Goal: Information Seeking & Learning: Compare options

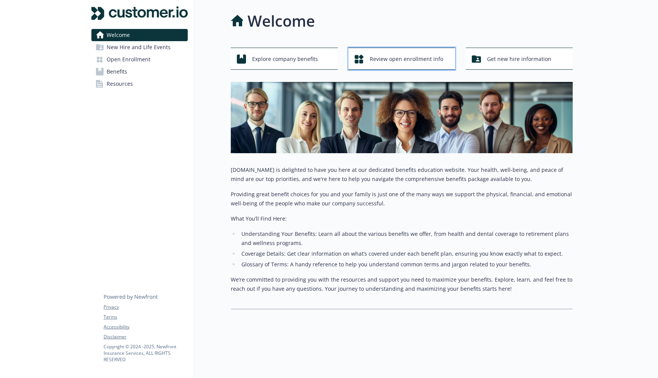
click at [369, 56] on div "Review open enrollment info" at bounding box center [402, 59] width 97 height 14
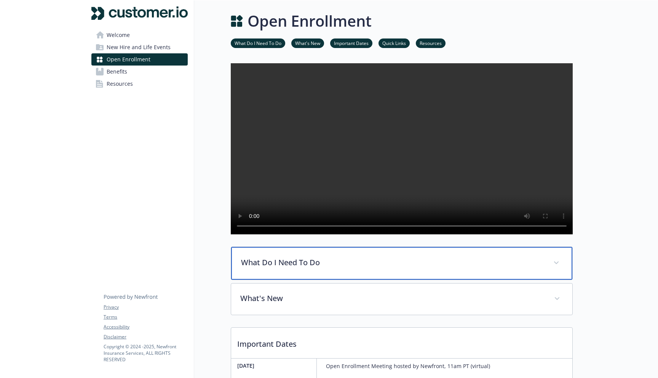
click at [316, 274] on div "What Do I Need To Do" at bounding box center [401, 263] width 341 height 33
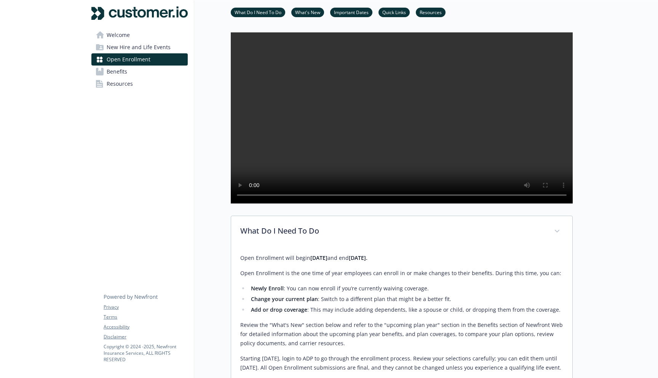
click at [131, 72] on link "Benefits" at bounding box center [139, 71] width 96 height 12
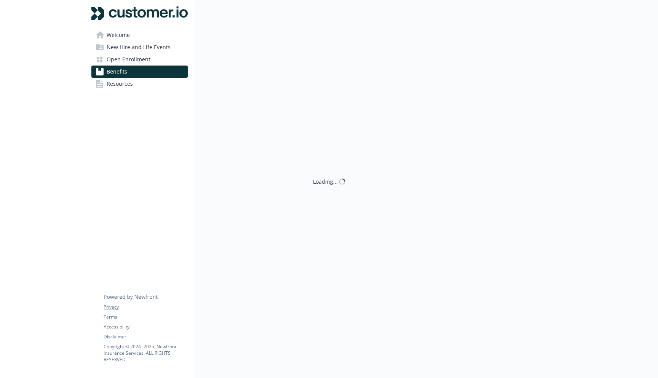
scroll to position [31, 0]
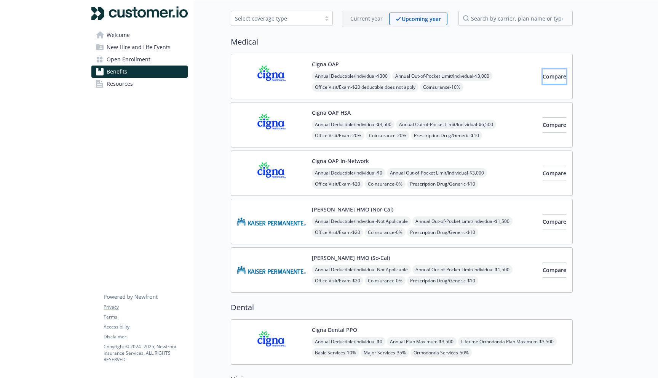
click at [546, 80] on button "Compare" at bounding box center [554, 76] width 24 height 15
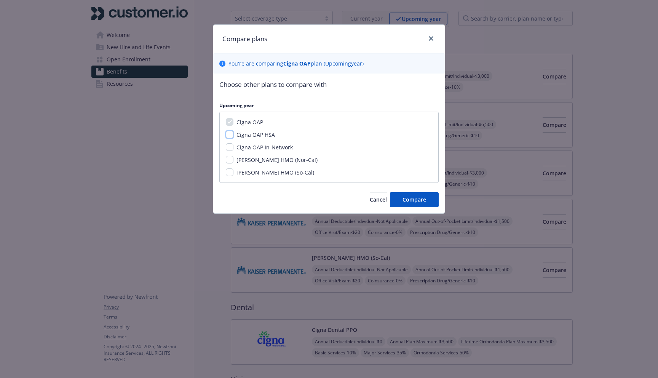
click at [228, 134] on input "Cigna OAP HSA" at bounding box center [230, 135] width 8 height 8
checkbox input "true"
click at [229, 147] on input "Cigna OAP In-Network" at bounding box center [230, 147] width 8 height 8
checkbox input "true"
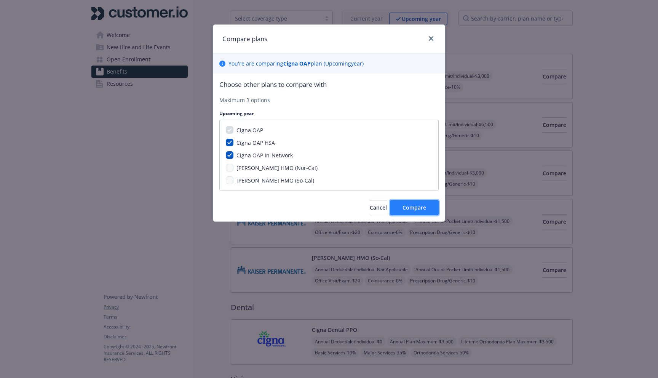
click at [413, 208] on span "Compare" at bounding box center [414, 207] width 24 height 7
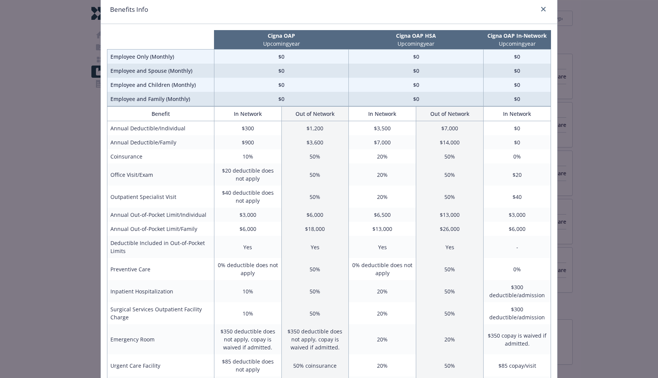
scroll to position [0, 0]
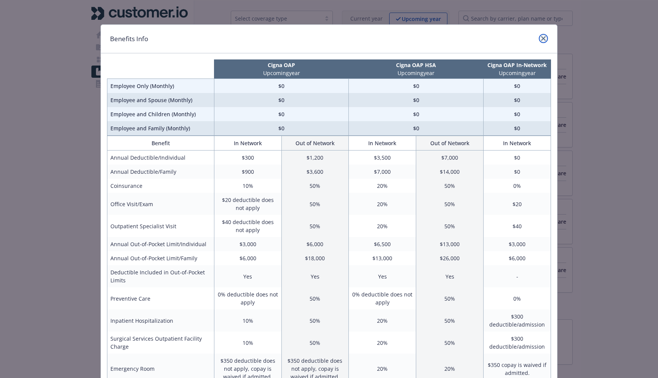
click at [542, 40] on icon "close" at bounding box center [543, 38] width 5 height 5
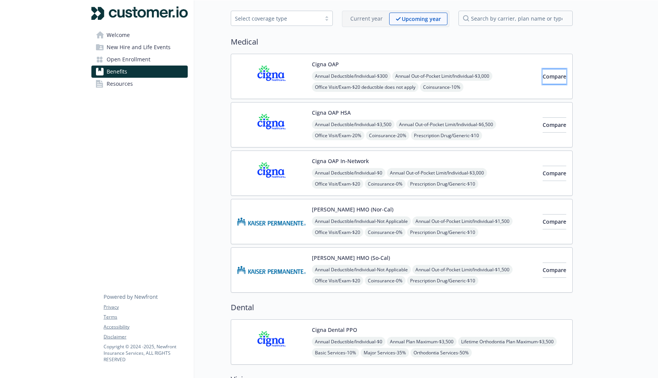
click at [542, 82] on button "Compare" at bounding box center [554, 76] width 24 height 15
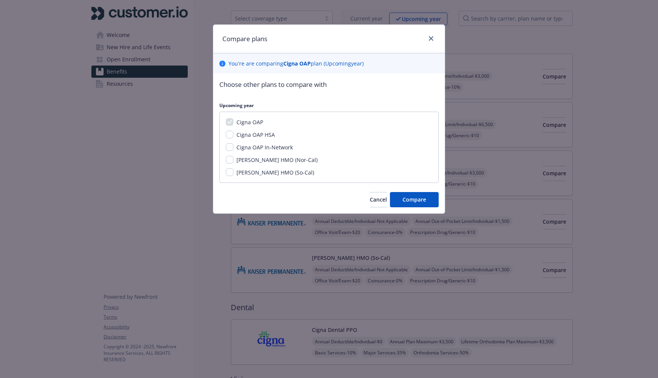
click at [268, 150] on span "Cigna OAP In-Network" at bounding box center [264, 146] width 56 height 7
click at [233, 150] on input "Cigna OAP In-Network" at bounding box center [230, 147] width 8 height 8
checkbox input "true"
click at [405, 195] on button "Compare" at bounding box center [414, 199] width 49 height 15
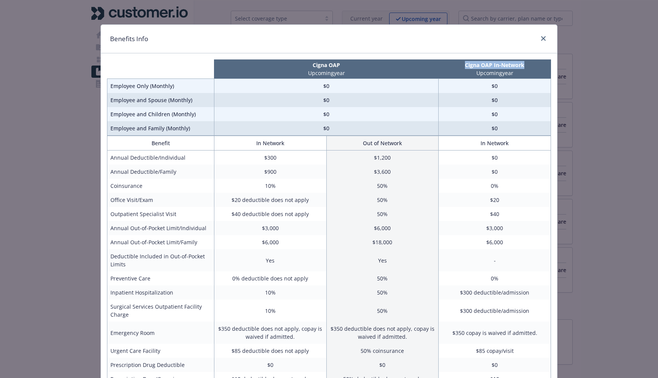
drag, startPoint x: 466, startPoint y: 66, endPoint x: 528, endPoint y: 67, distance: 62.4
click at [528, 67] on p "Cigna OAP In-Network" at bounding box center [494, 65] width 109 height 8
copy p "Cigna OAP In-Network"
